Goal: Task Accomplishment & Management: Use online tool/utility

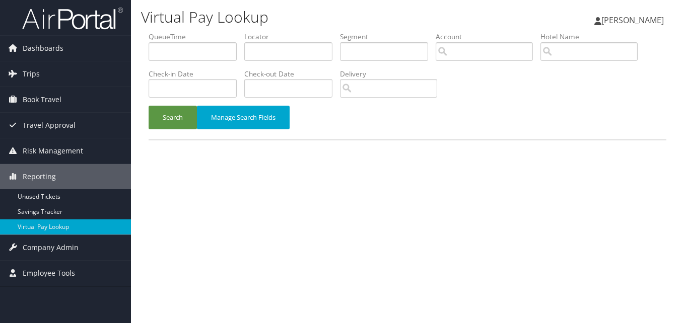
click at [445, 226] on div "Virtual Pay Lookup Luke Perry Luke Perry My Settings Travel Agency Contacts Vie…" at bounding box center [407, 161] width 553 height 323
click at [277, 48] on input "text" at bounding box center [288, 51] width 88 height 19
paste input "WRJLRD"
type input "WRJLRD"
click at [149, 106] on button "Search" at bounding box center [173, 118] width 48 height 24
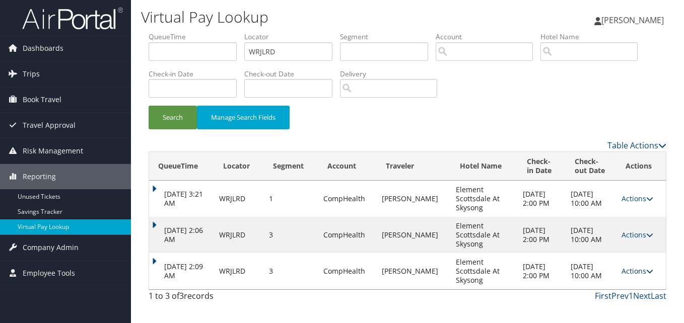
click at [634, 269] on link "Actions" at bounding box center [637, 271] width 32 height 10
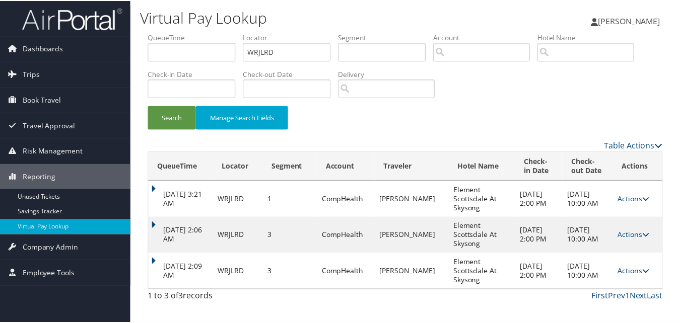
scroll to position [15, 0]
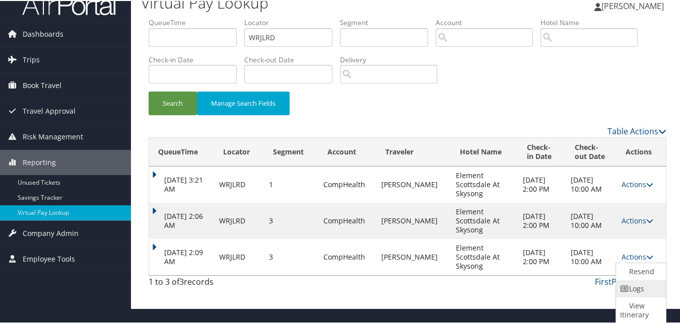
click at [633, 293] on link "Logs" at bounding box center [639, 287] width 47 height 17
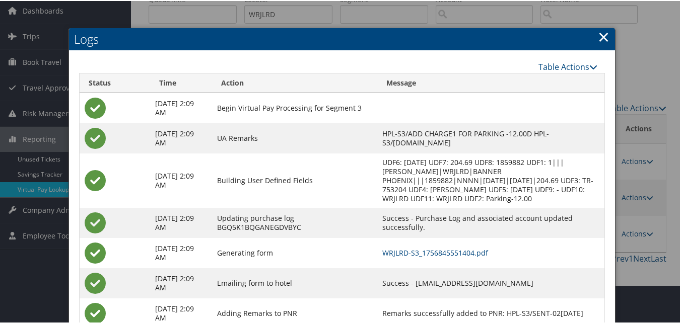
scroll to position [71, 0]
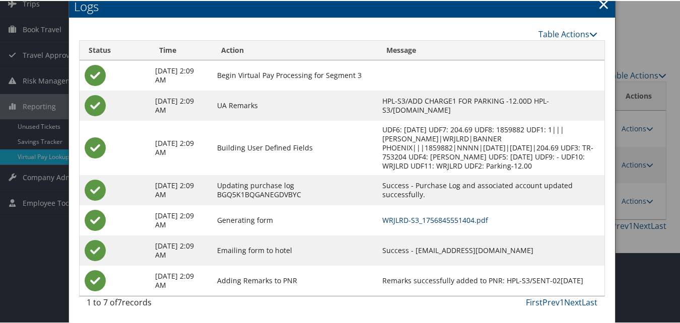
drag, startPoint x: 449, startPoint y: 220, endPoint x: 356, endPoint y: 146, distance: 117.9
click at [600, 7] on link "×" at bounding box center [604, 3] width 12 height 20
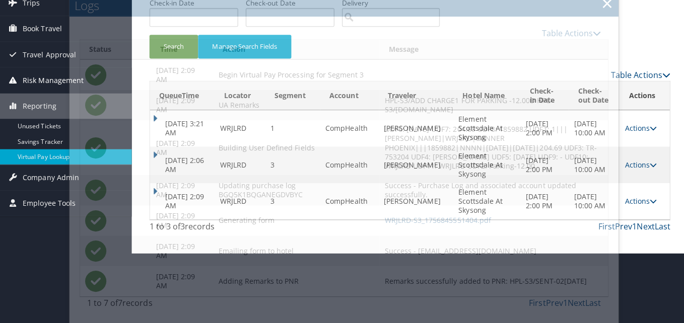
scroll to position [0, 0]
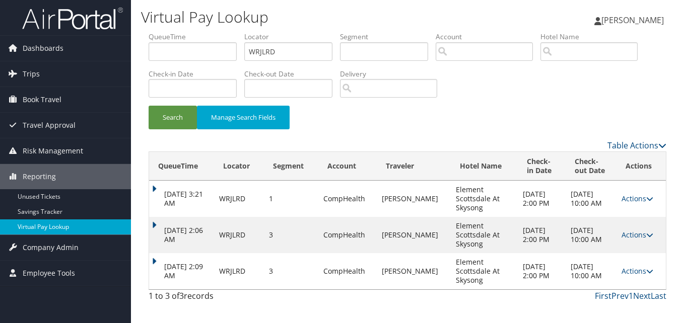
click at [51, 227] on link "Virtual Pay Lookup" at bounding box center [65, 227] width 131 height 15
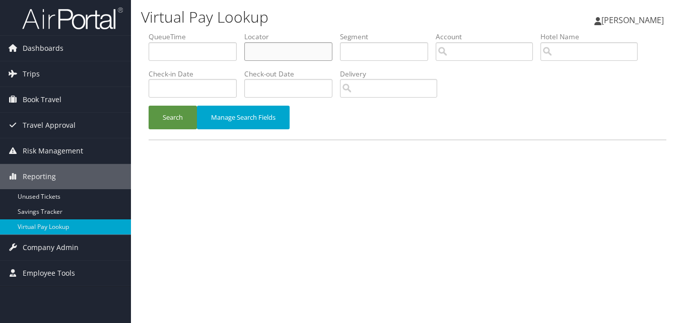
click at [291, 53] on input "text" at bounding box center [288, 51] width 88 height 19
paste input "WRJLRD"
click at [149, 106] on button "Search" at bounding box center [173, 118] width 48 height 24
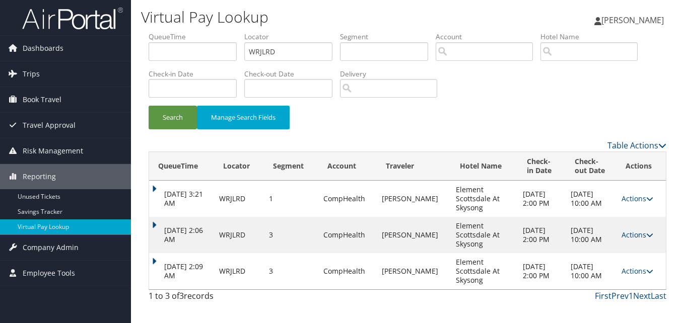
click at [632, 233] on link "Actions" at bounding box center [637, 235] width 32 height 10
click at [618, 264] on link "Logs" at bounding box center [616, 266] width 63 height 17
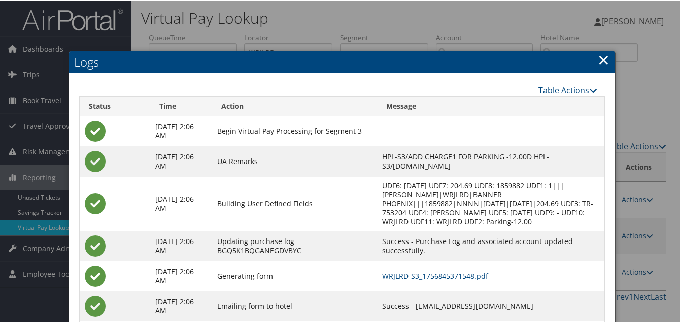
click at [598, 53] on link "×" at bounding box center [604, 59] width 12 height 20
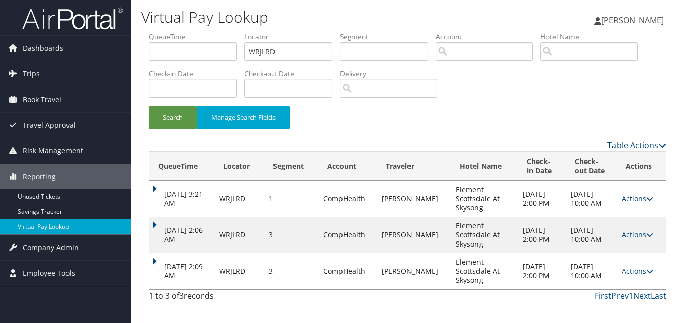
click at [643, 198] on link "Actions" at bounding box center [637, 199] width 32 height 10
click at [617, 230] on link "Logs" at bounding box center [616, 230] width 63 height 17
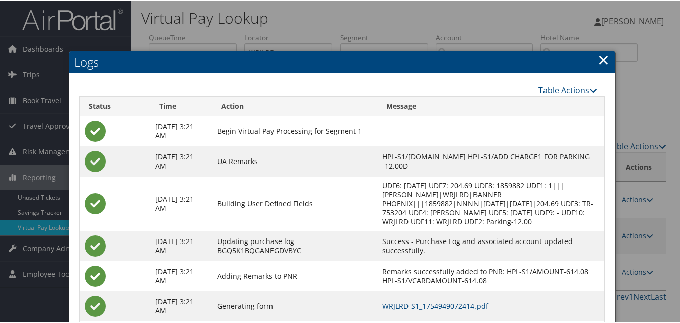
click at [600, 58] on link "×" at bounding box center [604, 59] width 12 height 20
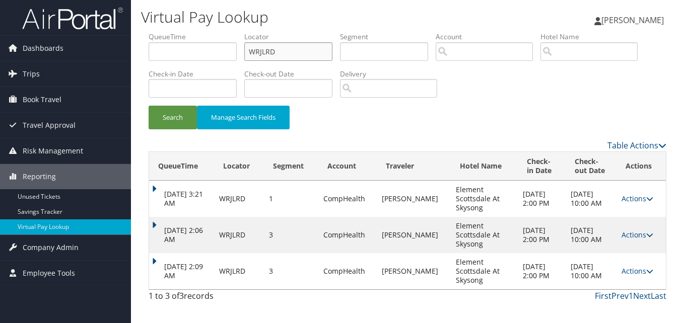
drag, startPoint x: 293, startPoint y: 53, endPoint x: 149, endPoint y: 48, distance: 144.1
click at [149, 32] on ul "QueueTime Locator WRJLRD Segment Account Traveler Hotel Name Check-in Date Chec…" at bounding box center [408, 32] width 518 height 0
paste input "OBDPSC"
click at [149, 106] on button "Search" at bounding box center [173, 118] width 48 height 24
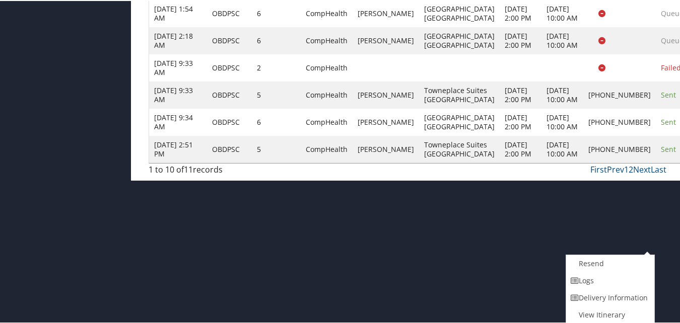
click at [604, 280] on link "Logs" at bounding box center [609, 279] width 86 height 17
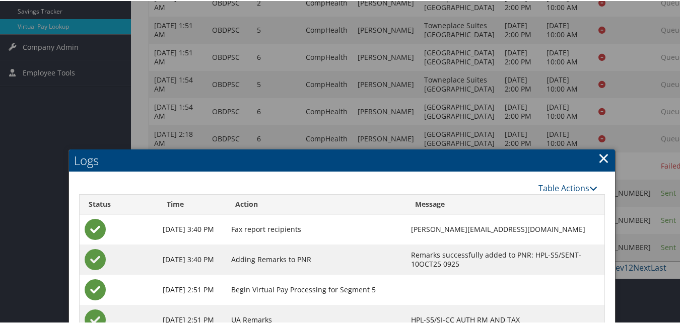
click at [603, 156] on link "×" at bounding box center [604, 157] width 12 height 20
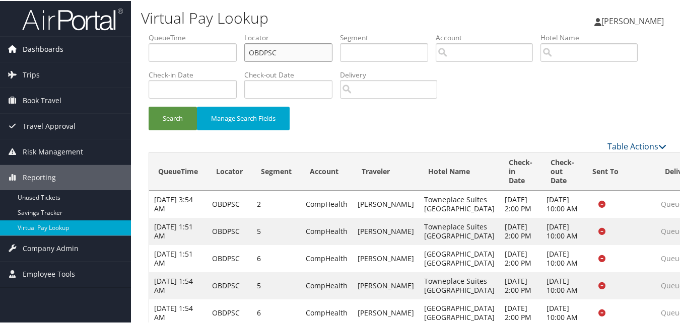
click at [129, 57] on div "Dashboards AirPortal 360™ (Manager) My Travel Dashboard Trips Airtinerary® Look…" at bounding box center [342, 239] width 684 height 479
paste input "RMURT"
click at [149, 106] on button "Search" at bounding box center [173, 118] width 48 height 24
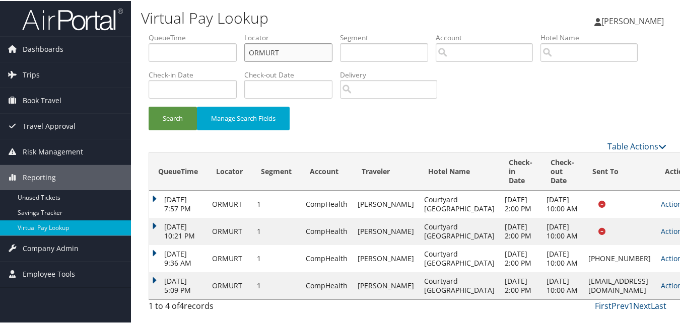
scroll to position [29, 0]
click at [286, 42] on input "ORMURT" at bounding box center [288, 51] width 88 height 19
click at [149, 106] on button "Search" at bounding box center [173, 118] width 48 height 24
click at [661, 285] on link "Actions" at bounding box center [677, 285] width 32 height 10
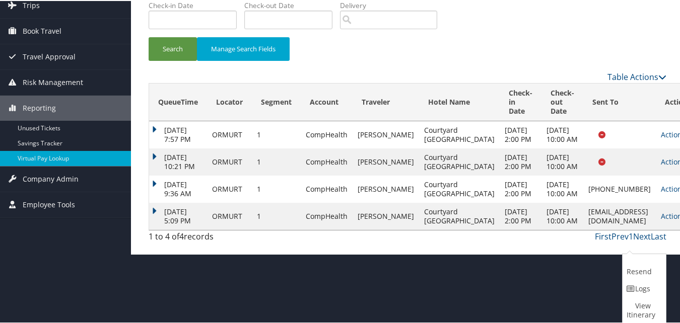
drag, startPoint x: 638, startPoint y: 287, endPoint x: 644, endPoint y: 287, distance: 6.6
click at [638, 287] on link "Logs" at bounding box center [642, 287] width 41 height 17
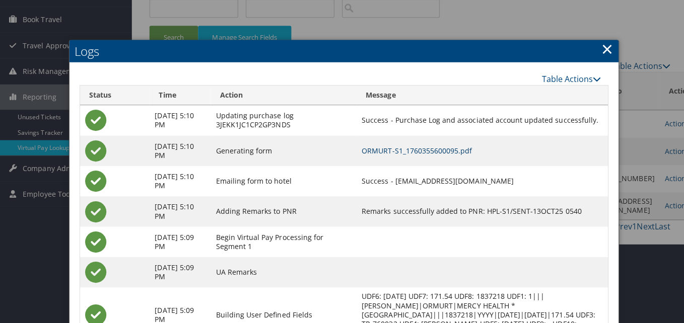
scroll to position [0, 0]
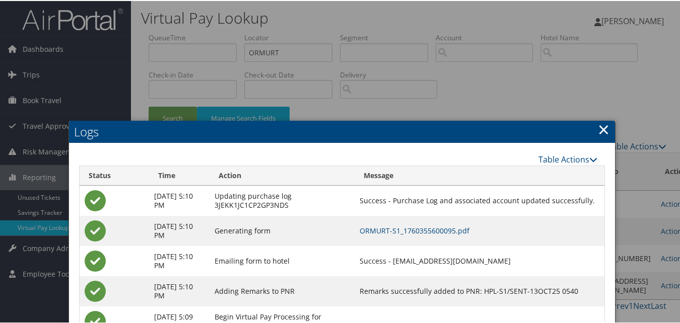
click at [600, 128] on link "×" at bounding box center [604, 128] width 12 height 20
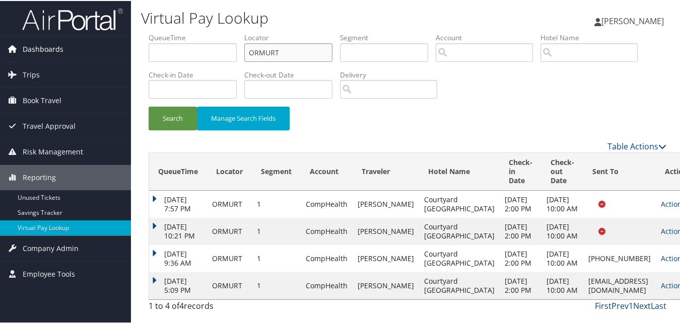
drag, startPoint x: 286, startPoint y: 50, endPoint x: 94, endPoint y: 45, distance: 192.4
click at [94, 45] on div "Dashboards AirPortal 360™ (Manager) My Travel Dashboard Trips Airtinerary® Look…" at bounding box center [342, 161] width 684 height 323
paste input "COMYFE"
click at [149, 106] on button "Search" at bounding box center [173, 118] width 48 height 24
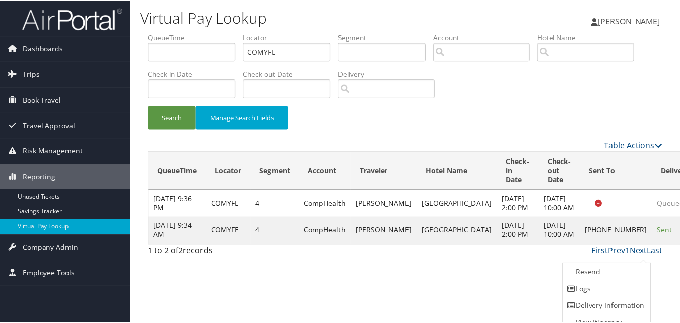
scroll to position [10, 0]
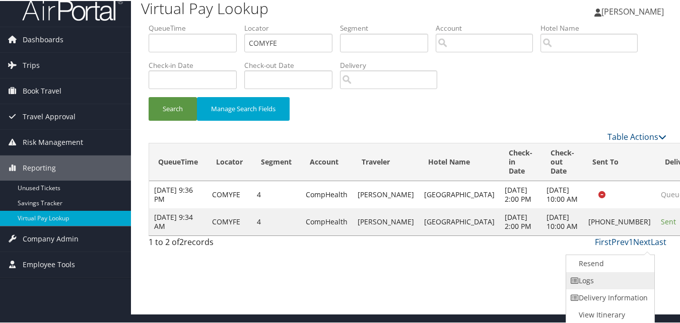
click at [600, 282] on link "Logs" at bounding box center [609, 279] width 86 height 17
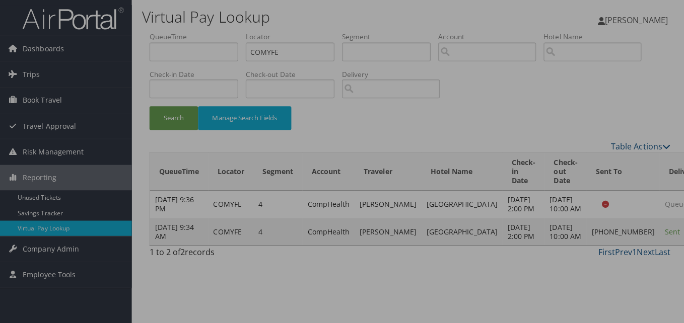
scroll to position [0, 0]
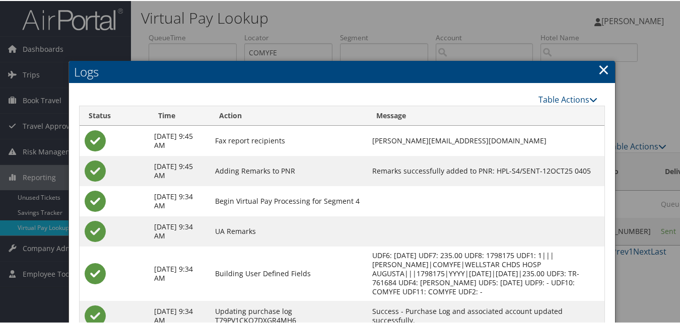
click at [602, 69] on link "×" at bounding box center [604, 68] width 12 height 20
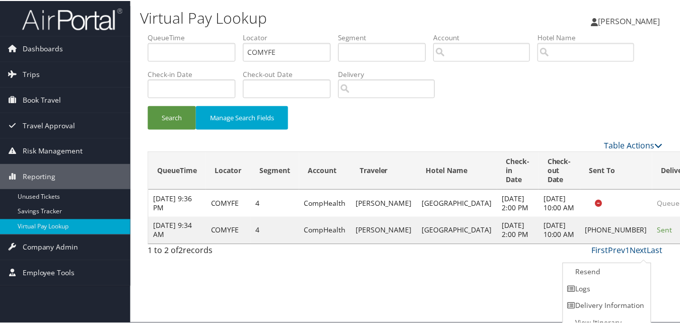
scroll to position [10, 0]
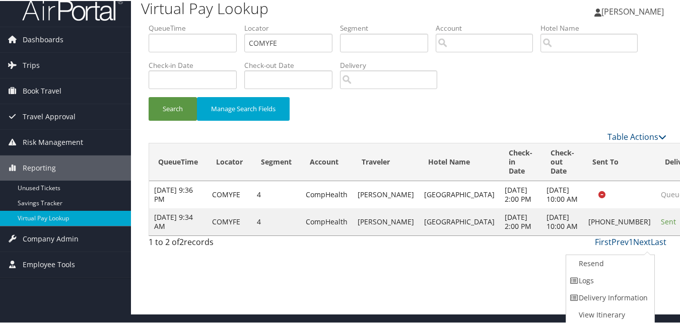
click at [606, 276] on link "Logs" at bounding box center [609, 279] width 86 height 17
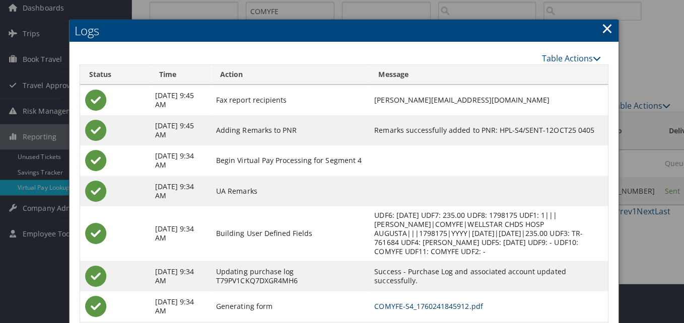
scroll to position [0, 0]
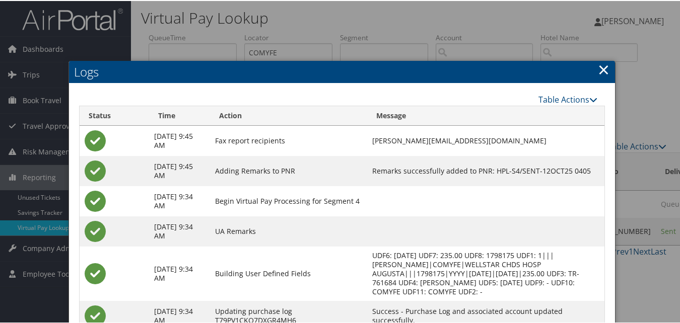
drag, startPoint x: 598, startPoint y: 67, endPoint x: 547, endPoint y: 118, distance: 71.6
click at [598, 67] on link "×" at bounding box center [604, 68] width 12 height 20
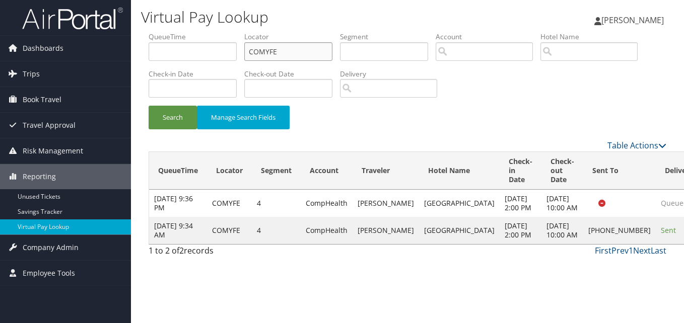
click at [203, 32] on ul "QueueTime Locator COMYFE Segment Account Traveler Hotel Name Check-in Date Chec…" at bounding box center [408, 32] width 518 height 0
paste input "OQGYEC"
type input "OQGYEC"
click at [149, 106] on button "Search" at bounding box center [173, 118] width 48 height 24
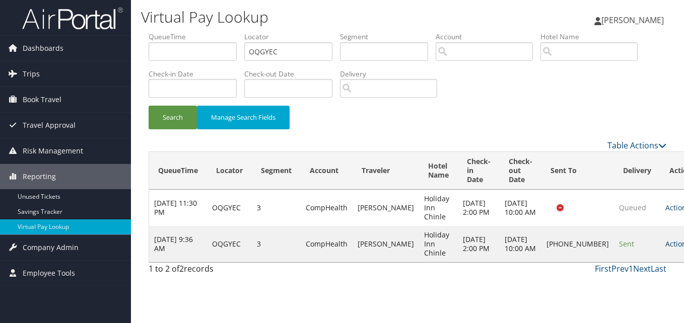
click at [665, 248] on link "Actions" at bounding box center [681, 244] width 32 height 10
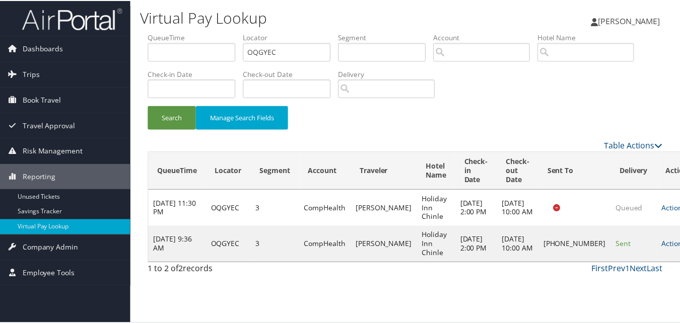
scroll to position [1, 0]
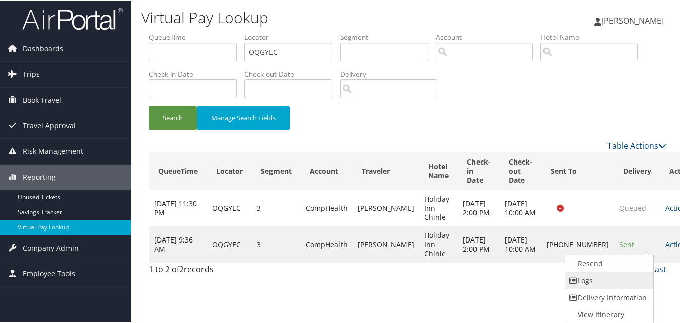
click at [600, 278] on link "Logs" at bounding box center [608, 279] width 86 height 17
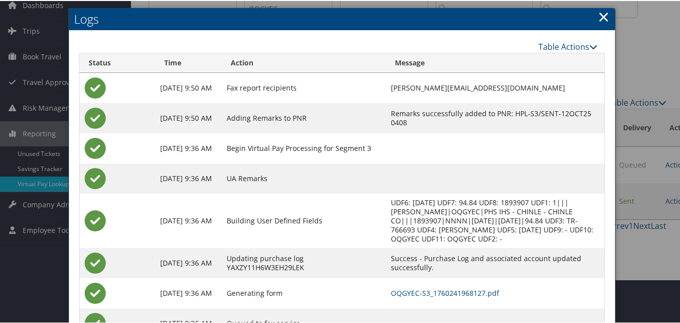
scroll to position [87, 0]
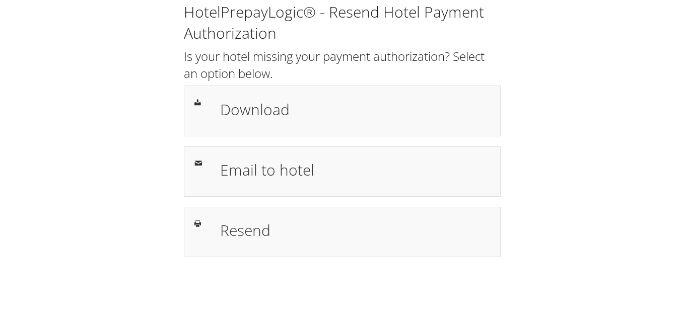
click at [272, 124] on div "Download" at bounding box center [354, 110] width 285 height 29
